Goal: Navigation & Orientation: Find specific page/section

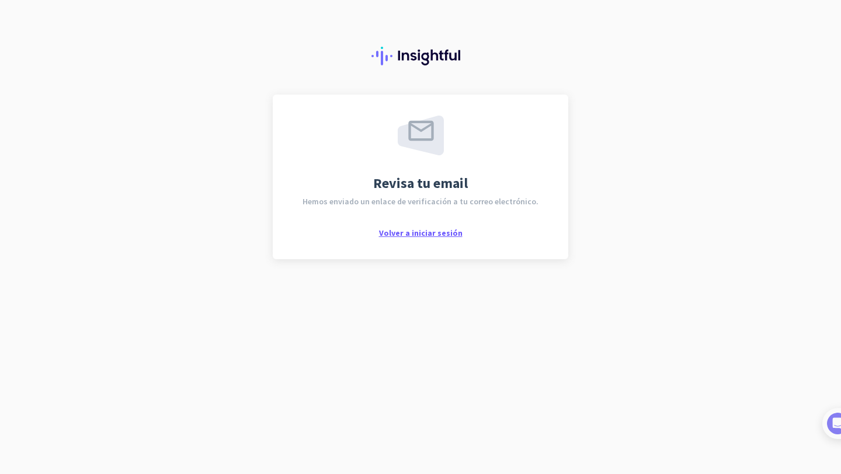
click at [451, 234] on span "Volver a iniciar sesión" at bounding box center [421, 233] width 84 height 11
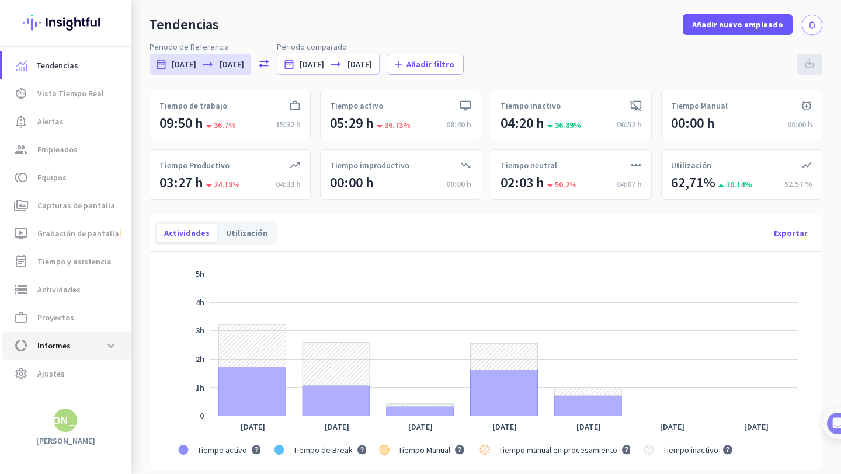
click at [107, 332] on link "data_usage Informes expand_more" at bounding box center [66, 346] width 128 height 28
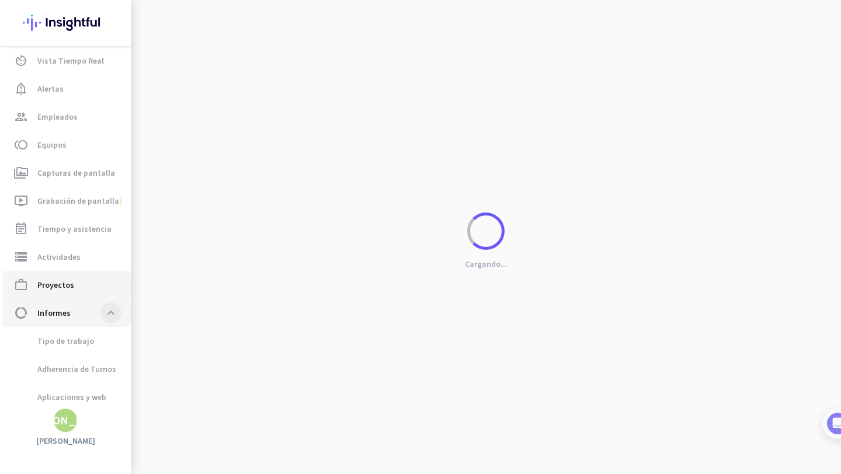
click at [101, 321] on ul "Tendencias av_timer Vista Tiempo Real notification_important Alertas group Empl…" at bounding box center [65, 229] width 131 height 421
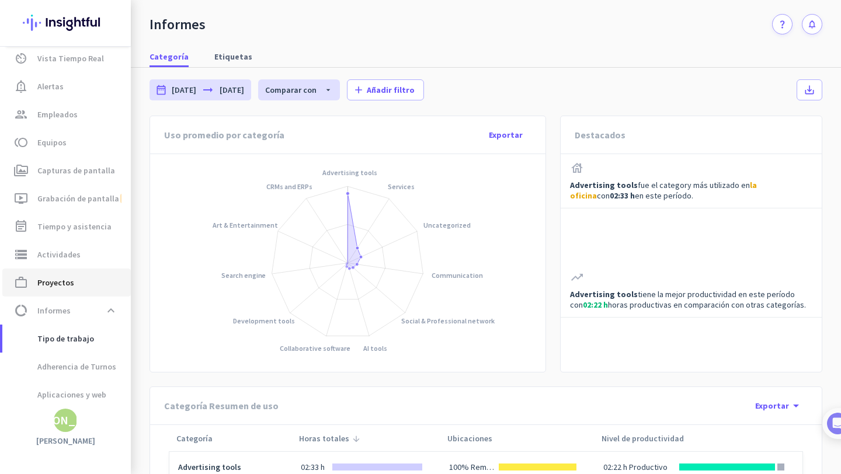
scroll to position [23, 0]
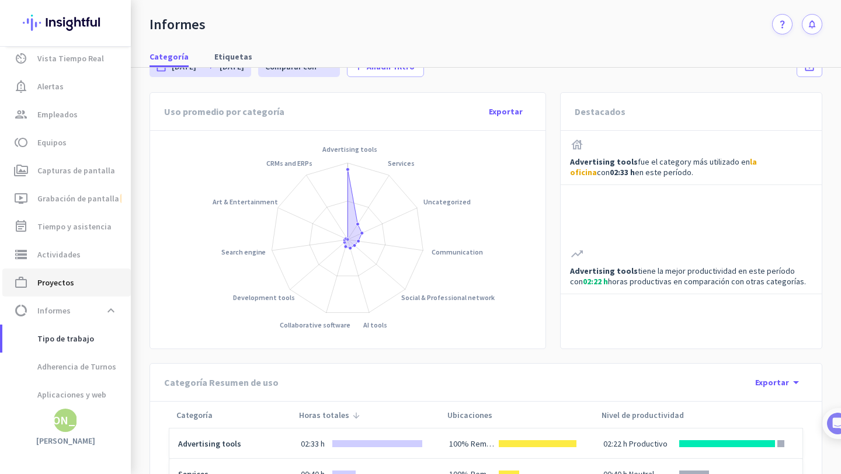
click at [103, 278] on span "work_outline Proyectos" at bounding box center [67, 283] width 110 height 14
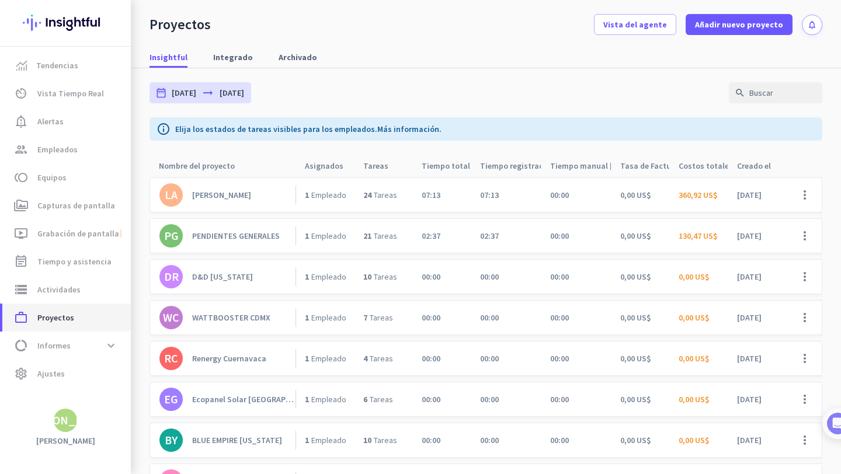
scroll to position [9, 0]
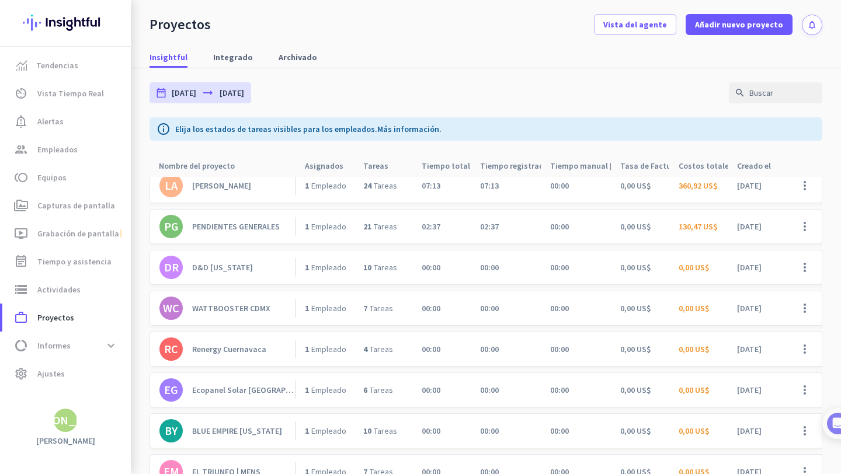
click at [220, 188] on div "[PERSON_NAME]" at bounding box center [221, 185] width 59 height 11
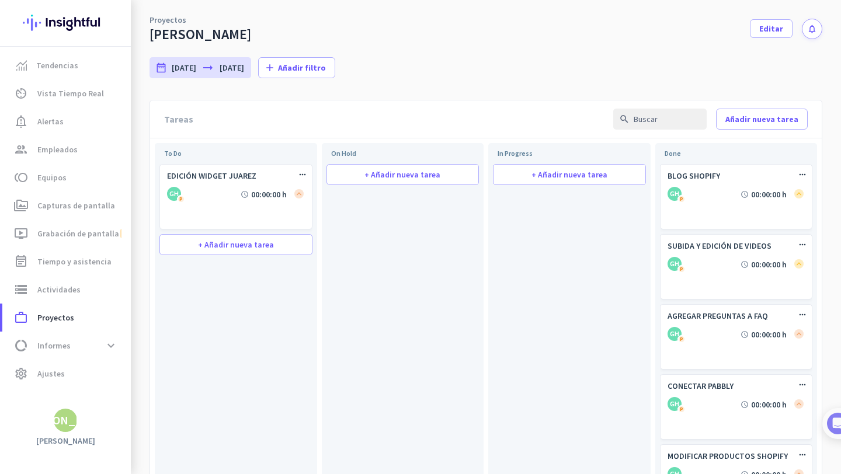
scroll to position [74, 0]
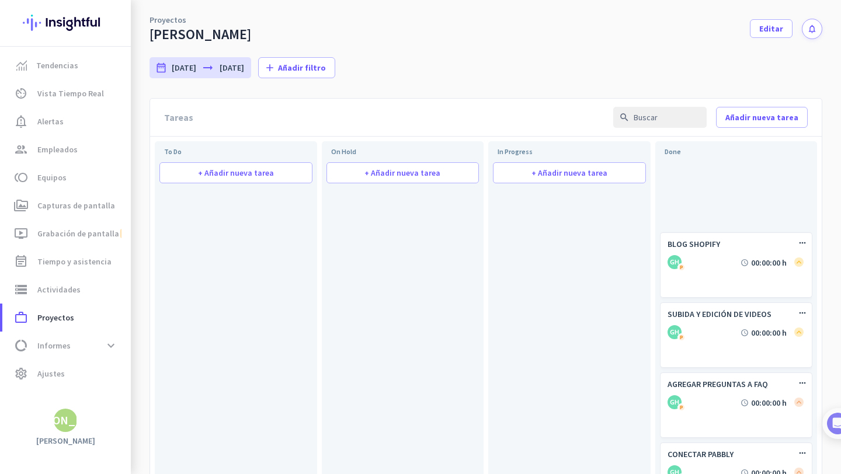
drag, startPoint x: 253, startPoint y: 184, endPoint x: 759, endPoint y: 224, distance: 508.0
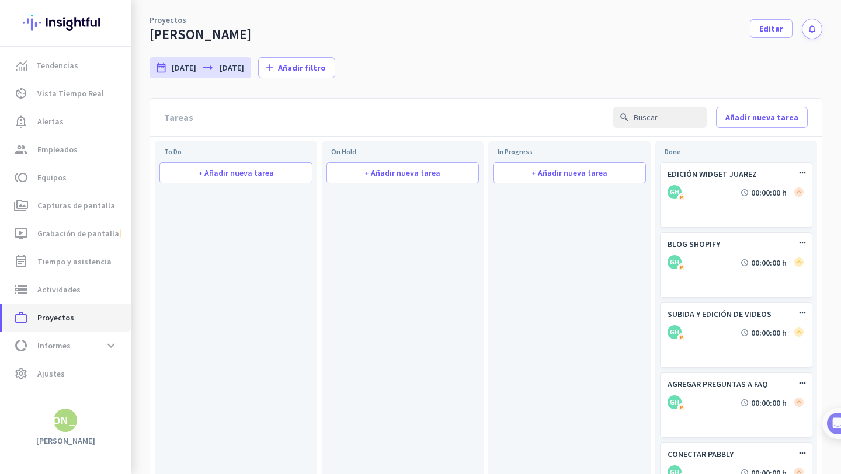
click at [113, 313] on span "work_outline Proyectos" at bounding box center [67, 318] width 110 height 14
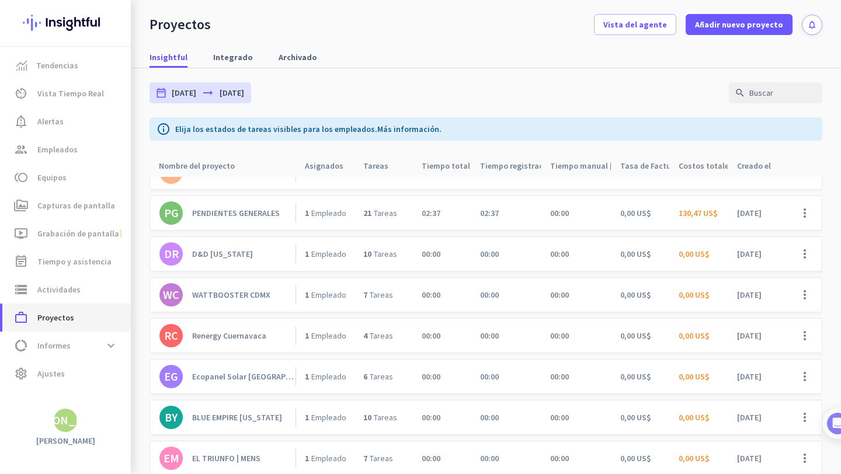
scroll to position [25, 0]
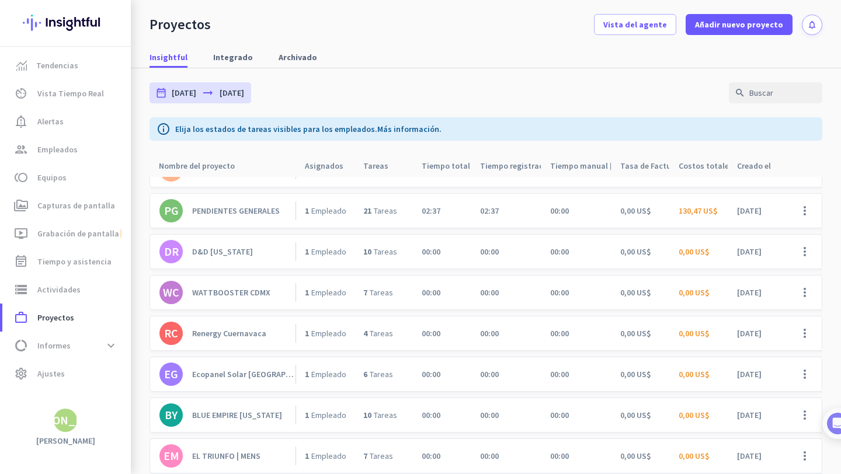
click at [249, 217] on link "PG PENDIENTES GENERALES" at bounding box center [227, 210] width 136 height 23
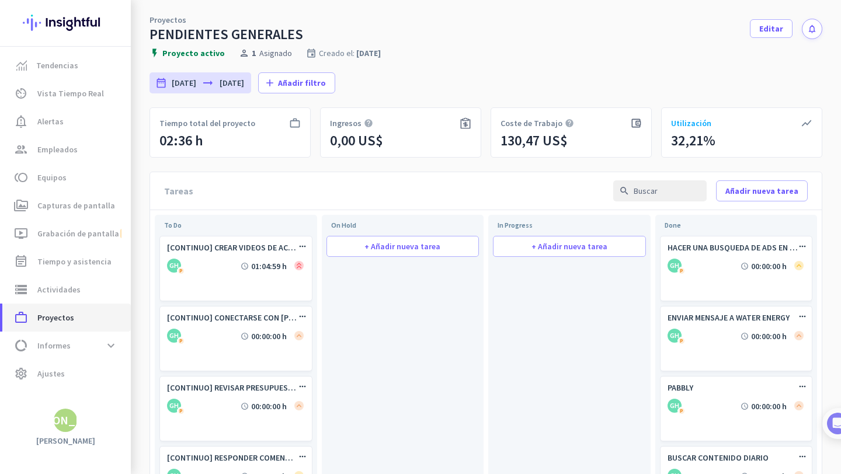
click at [94, 314] on span "work_outline Proyectos" at bounding box center [67, 318] width 110 height 14
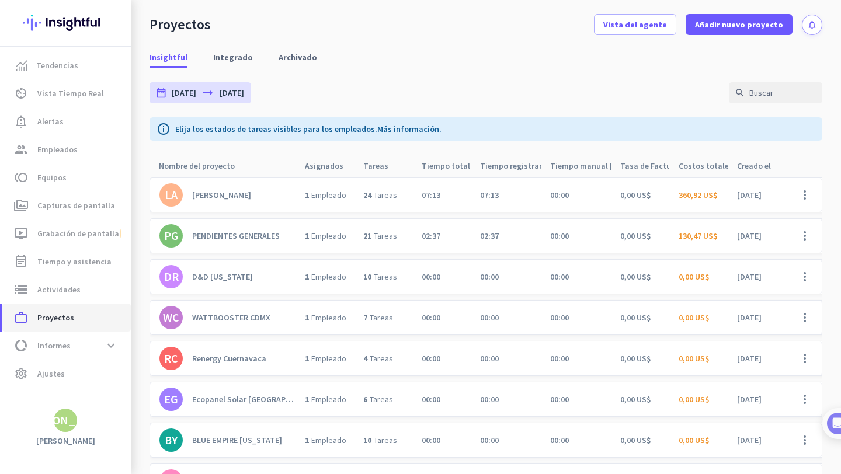
scroll to position [2, 0]
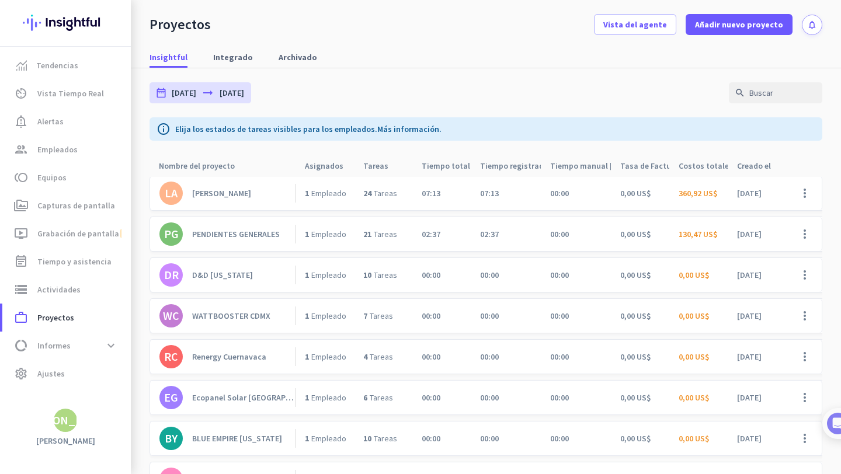
click at [225, 277] on div "D&D [US_STATE]" at bounding box center [222, 275] width 61 height 11
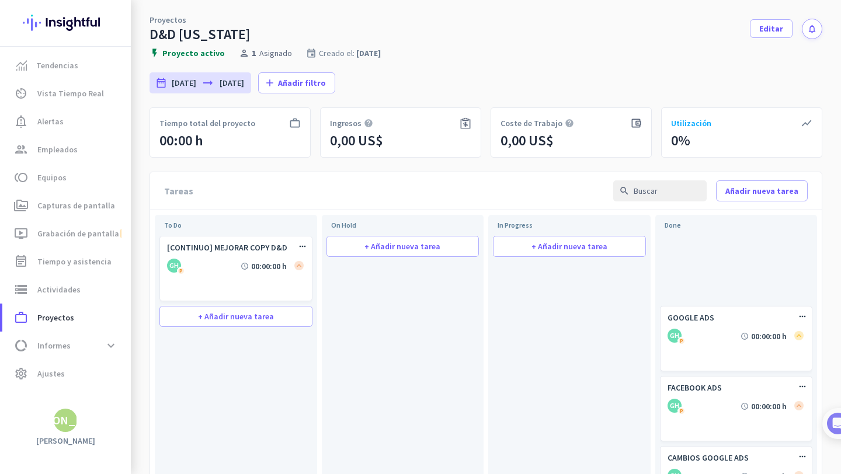
drag, startPoint x: 226, startPoint y: 318, endPoint x: 700, endPoint y: 287, distance: 474.7
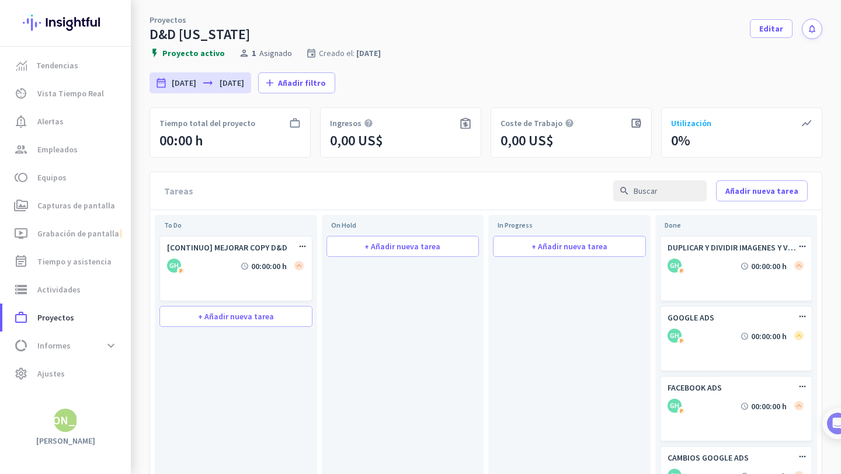
scroll to position [4, 0]
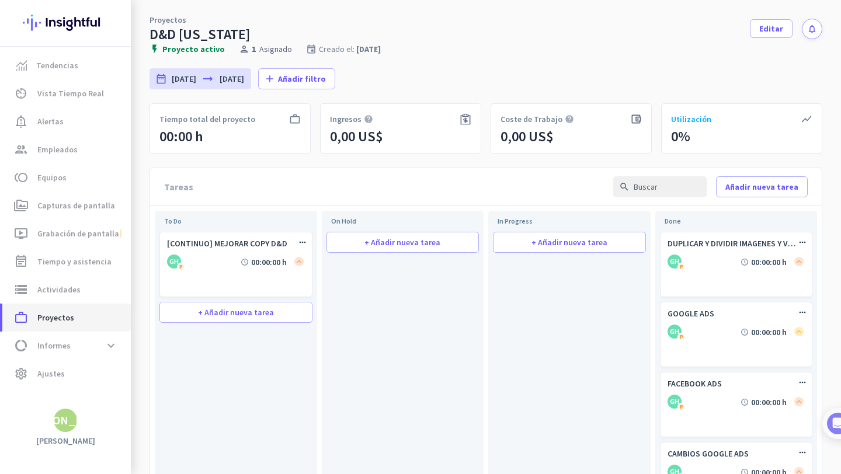
click at [101, 319] on span "work_outline Proyectos" at bounding box center [67, 318] width 110 height 14
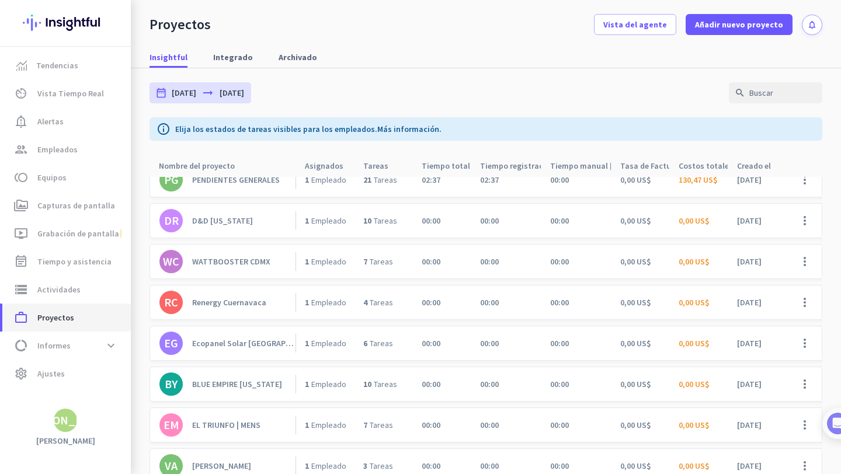
scroll to position [59, 0]
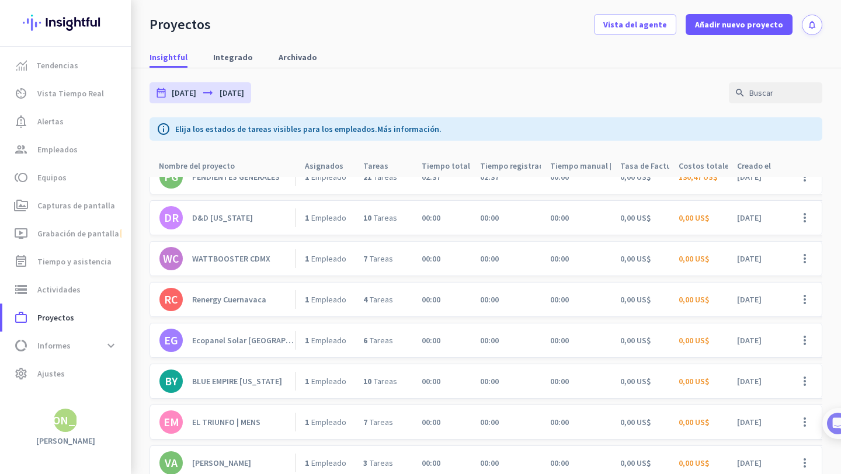
click at [280, 256] on link "WC WATTBOOSTER CDMX" at bounding box center [227, 258] width 136 height 23
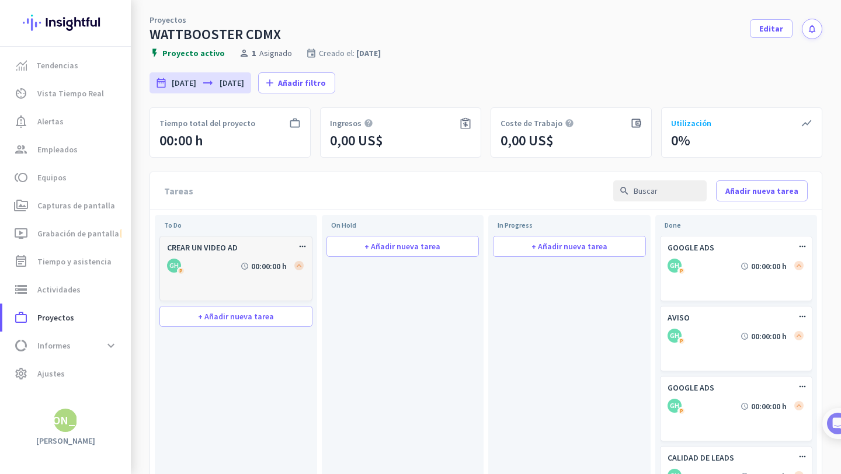
scroll to position [12, 0]
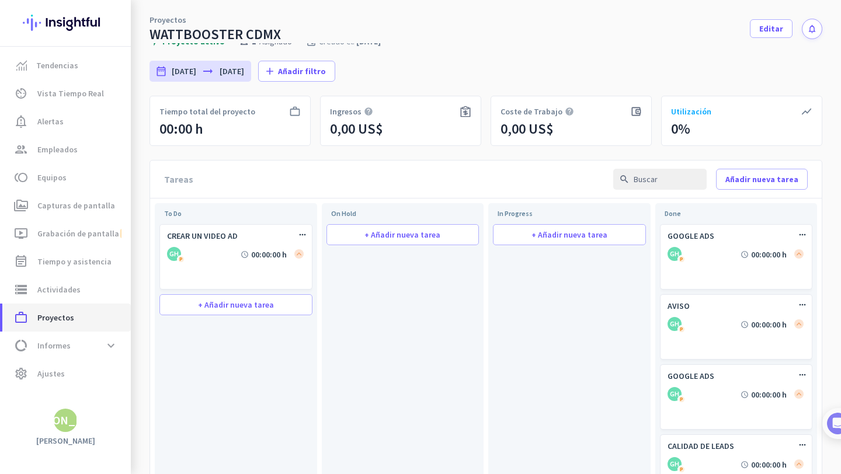
click at [68, 325] on link "work_outline Proyectos" at bounding box center [66, 318] width 128 height 28
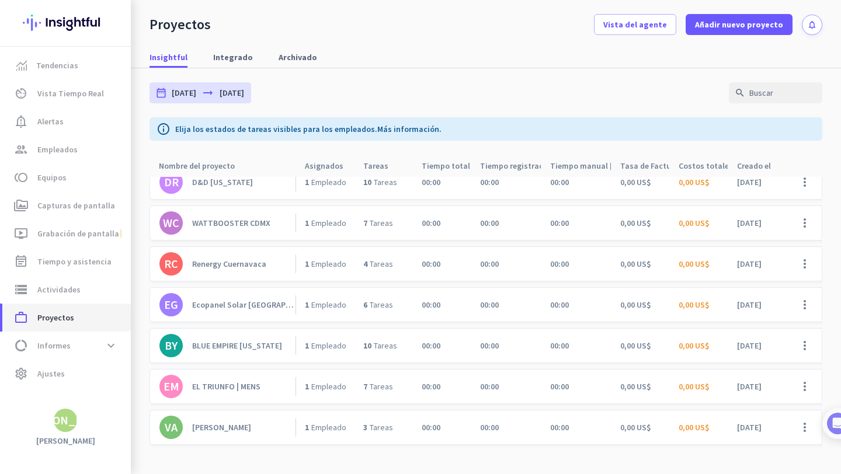
scroll to position [113, 0]
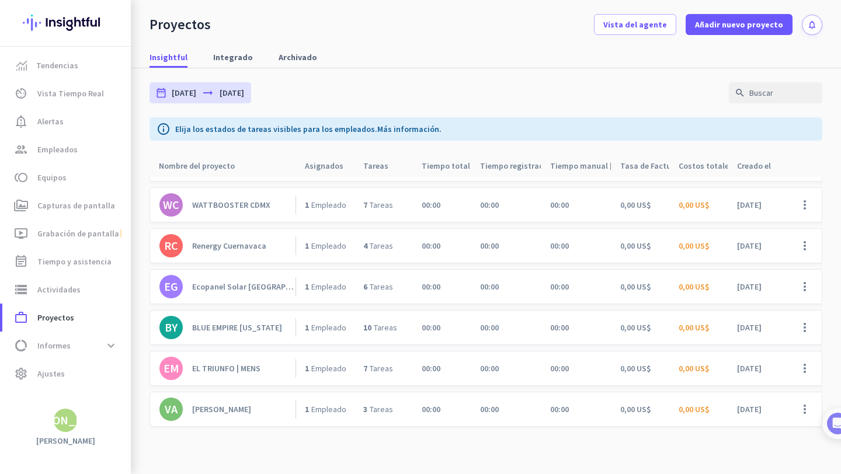
click at [275, 289] on div "Ecopanel Solar [GEOGRAPHIC_DATA]" at bounding box center [243, 287] width 103 height 11
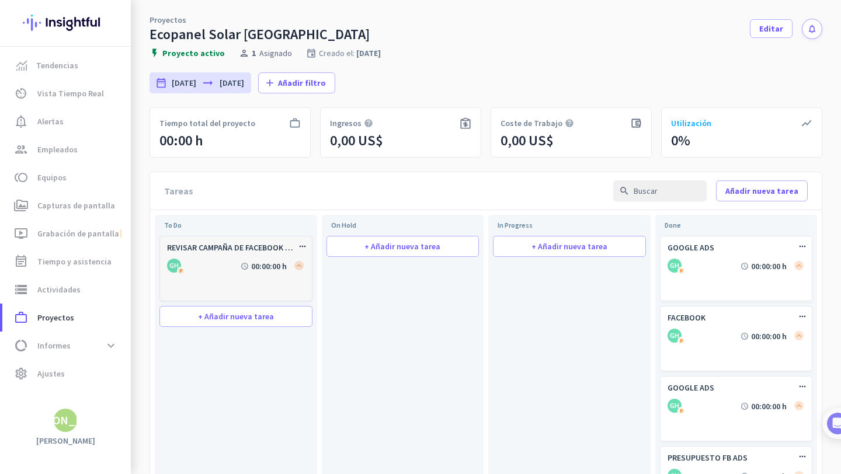
click at [204, 270] on div "GH P schedule 00:00:00 h" at bounding box center [236, 266] width 138 height 15
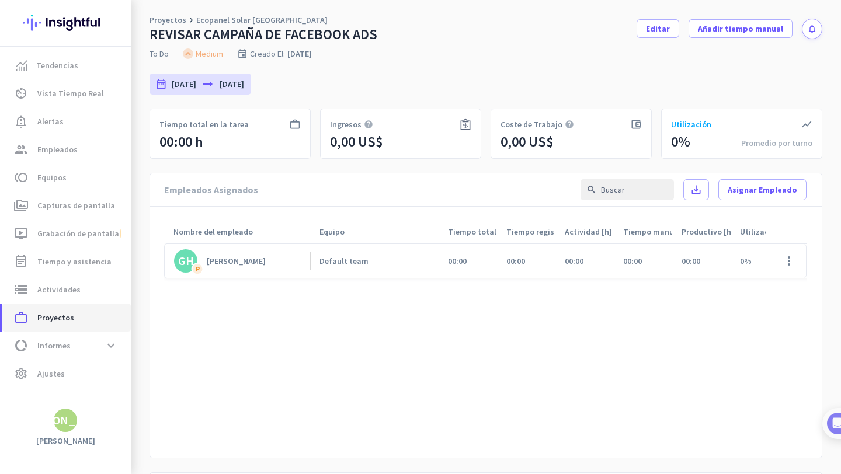
click at [94, 324] on span "work_outline Proyectos" at bounding box center [67, 318] width 110 height 14
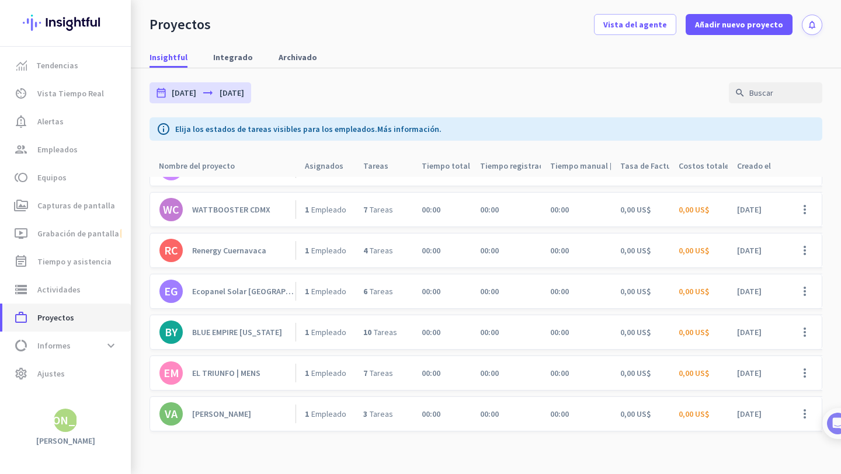
scroll to position [113, 0]
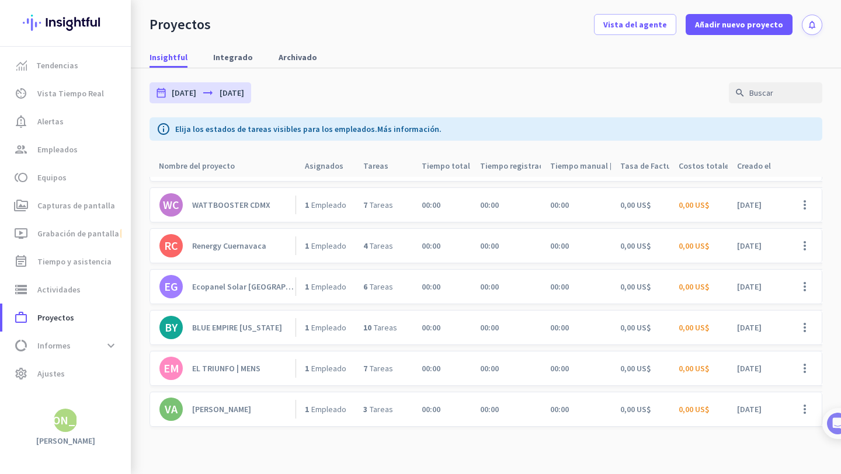
click at [221, 406] on div "[PERSON_NAME]" at bounding box center [221, 409] width 59 height 11
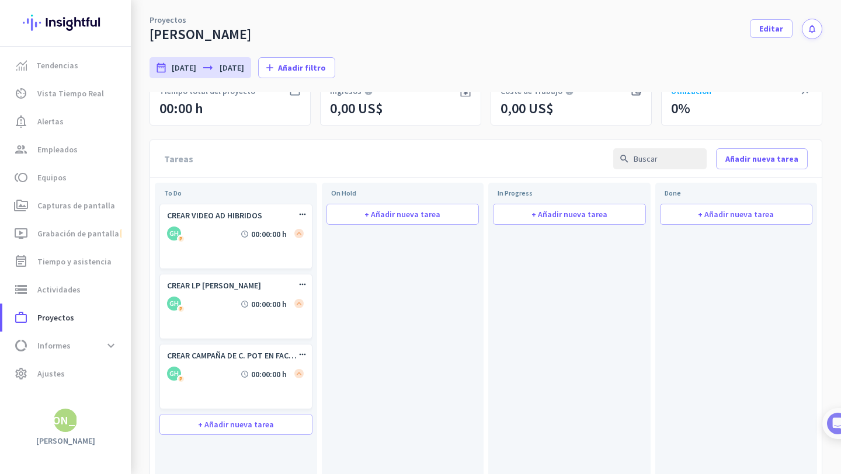
scroll to position [33, 0]
click at [121, 312] on span "work_outline Proyectos" at bounding box center [67, 318] width 110 height 14
